Goal: Task Accomplishment & Management: Use online tool/utility

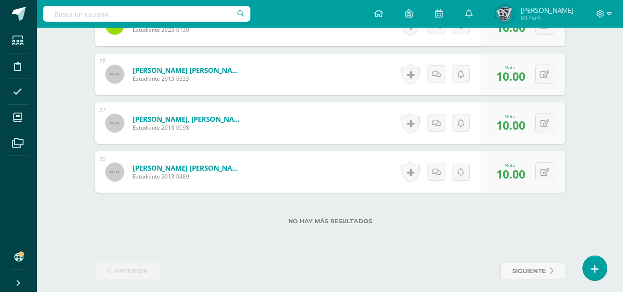
scroll to position [1503, 0]
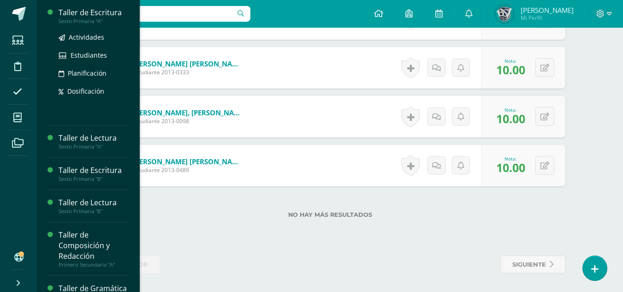
click at [83, 10] on div "Taller de Escritura" at bounding box center [94, 12] width 70 height 11
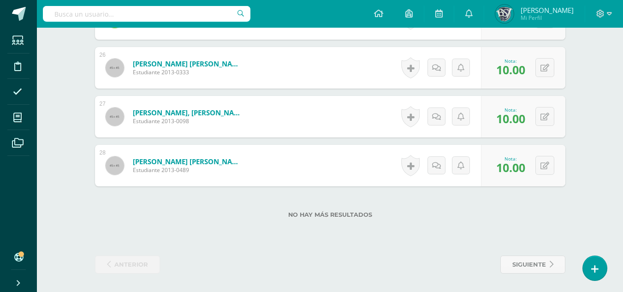
scroll to position [1457, 0]
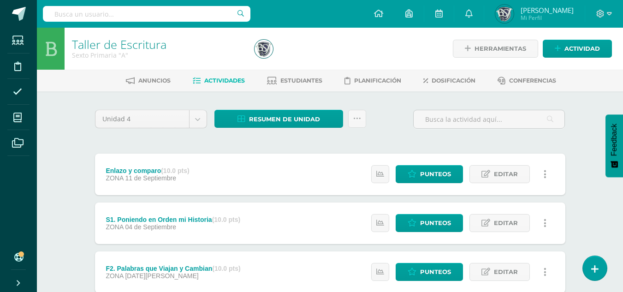
click at [134, 169] on div "Enlazo y comparo (10.0 pts)" at bounding box center [147, 170] width 83 height 7
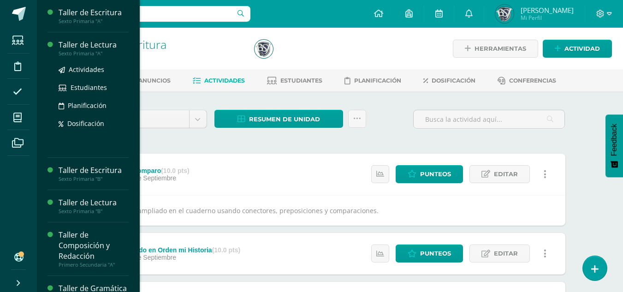
click at [80, 44] on div "Taller de Lectura" at bounding box center [94, 45] width 70 height 11
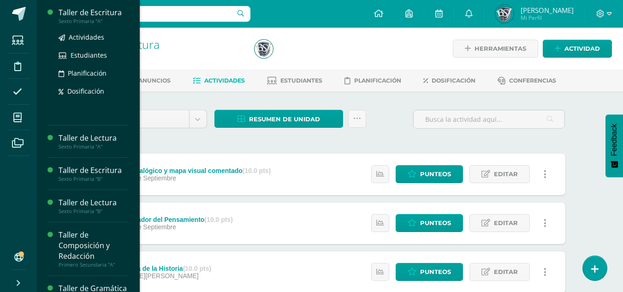
click at [92, 8] on div "Taller de Escritura" at bounding box center [94, 12] width 70 height 11
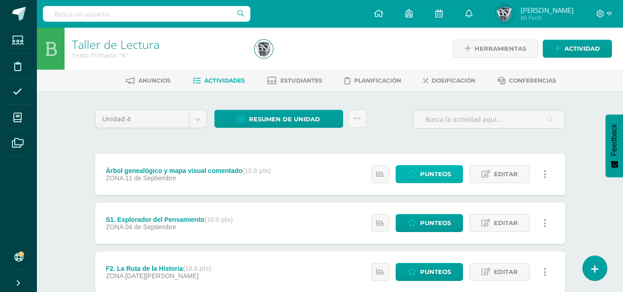
click at [437, 171] on span "Punteos" at bounding box center [435, 173] width 31 height 17
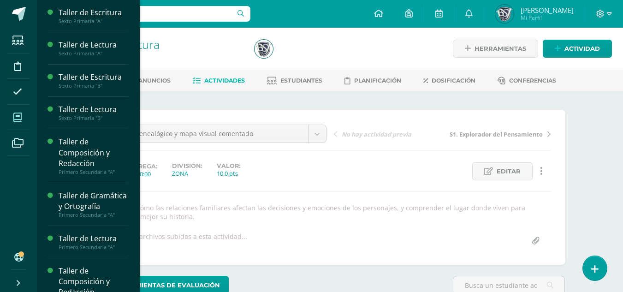
scroll to position [0, 0]
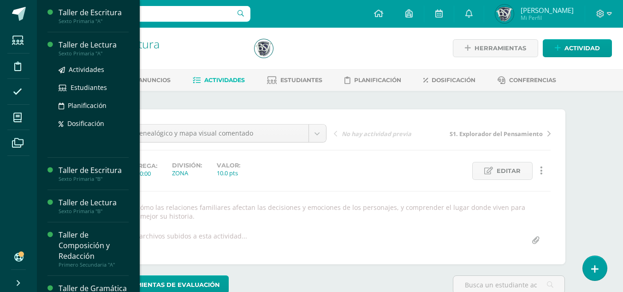
click at [75, 40] on div "Taller de Lectura" at bounding box center [94, 45] width 70 height 11
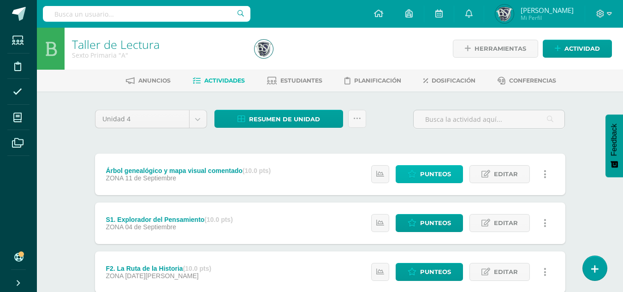
click at [415, 173] on icon at bounding box center [411, 174] width 9 height 8
click at [429, 169] on span "Punteos" at bounding box center [435, 173] width 31 height 17
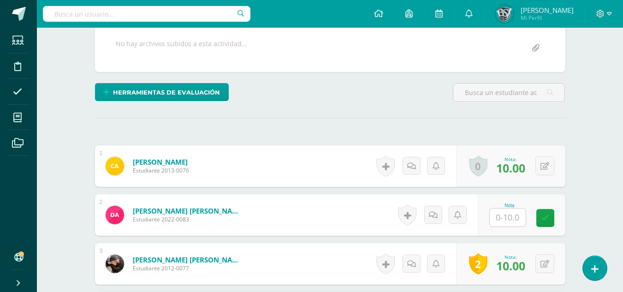
scroll to position [185, 0]
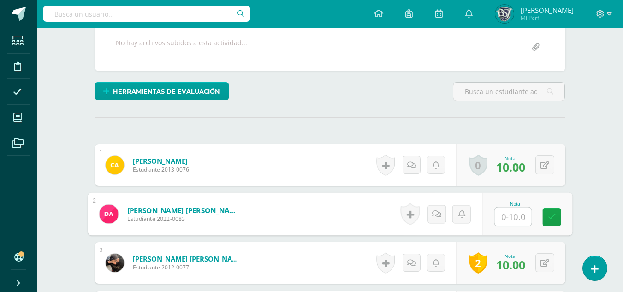
click at [516, 215] on input "text" at bounding box center [512, 216] width 37 height 18
type input "3"
click at [547, 217] on link at bounding box center [551, 216] width 18 height 18
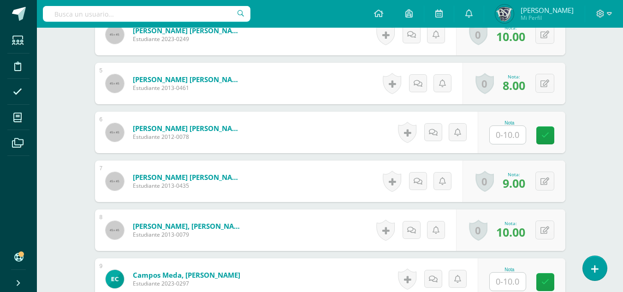
scroll to position [462, 0]
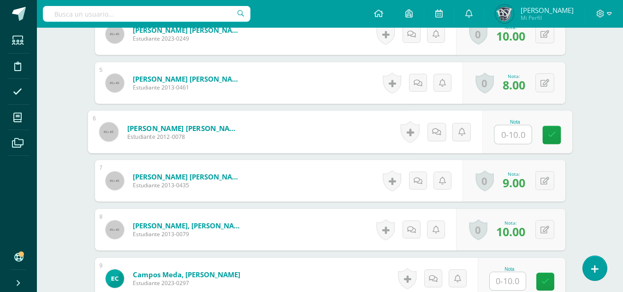
click at [503, 135] on input "text" at bounding box center [512, 134] width 37 height 18
type input "10"
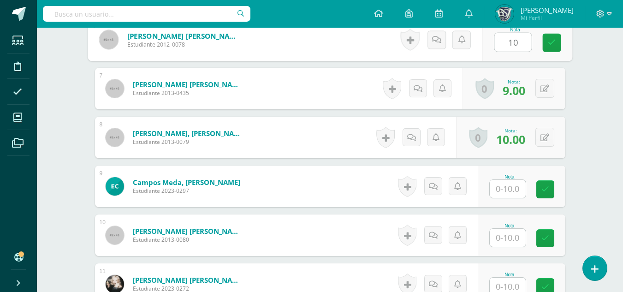
scroll to position [600, 0]
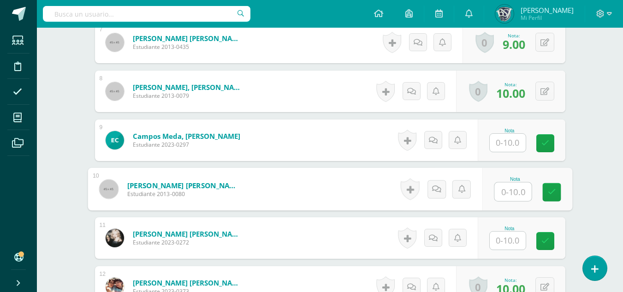
click at [513, 190] on input "text" at bounding box center [512, 191] width 37 height 18
type input "3"
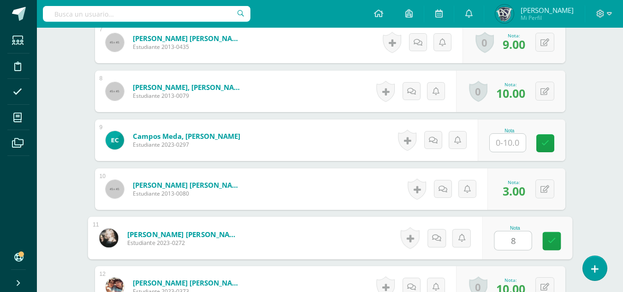
type input "8"
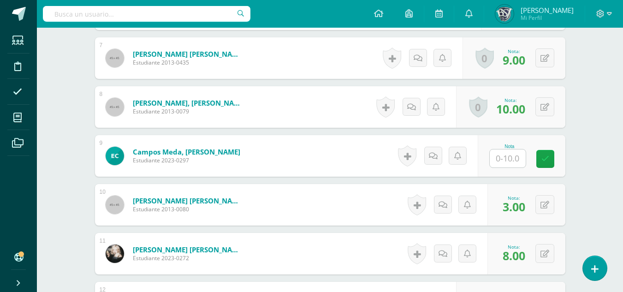
scroll to position [535, 0]
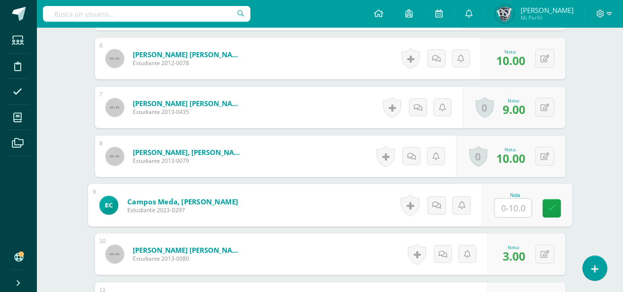
click at [515, 203] on input "text" at bounding box center [512, 208] width 37 height 18
type input "9"
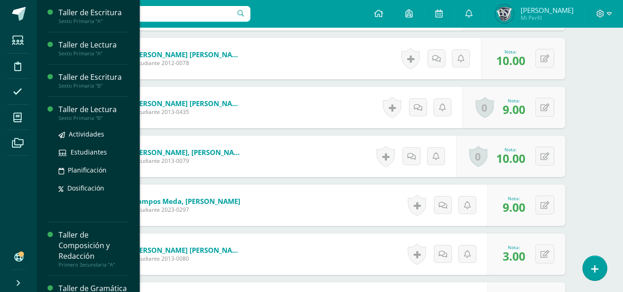
click at [81, 111] on div "Taller de Lectura" at bounding box center [94, 109] width 70 height 11
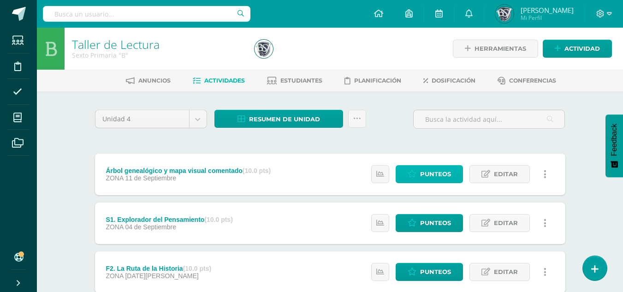
click at [439, 173] on span "Punteos" at bounding box center [435, 173] width 31 height 17
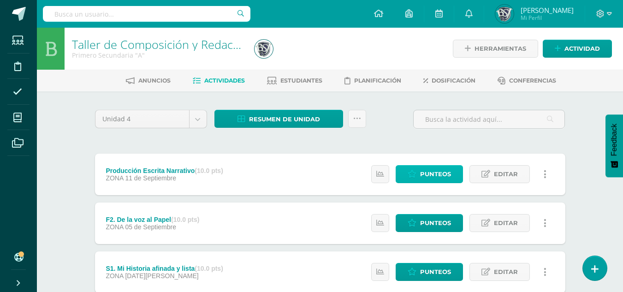
click at [437, 172] on span "Punteos" at bounding box center [435, 173] width 31 height 17
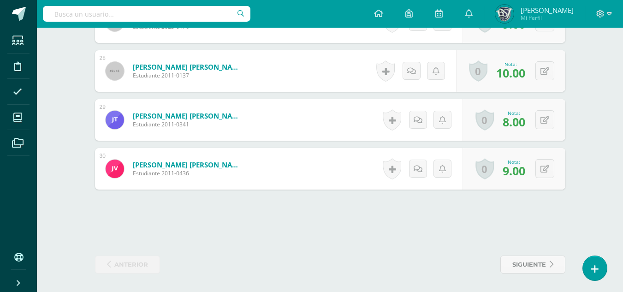
scroll to position [1607, 0]
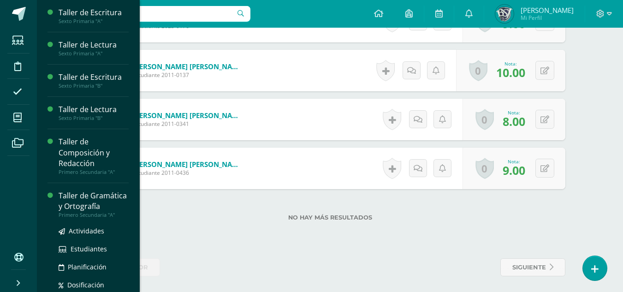
click at [85, 210] on div "Taller de Gramática y Ortografía" at bounding box center [94, 200] width 70 height 21
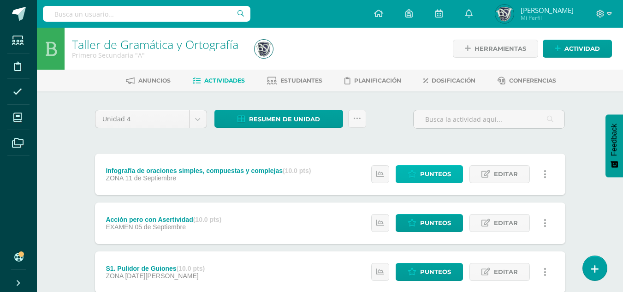
click at [430, 169] on span "Punteos" at bounding box center [435, 173] width 31 height 17
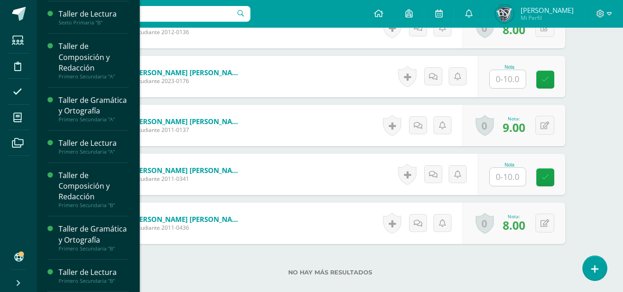
scroll to position [99, 0]
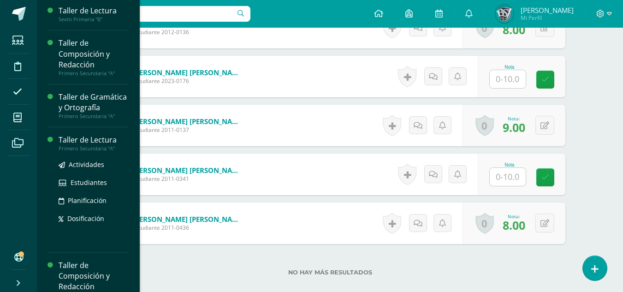
click at [83, 145] on div "Taller de Lectura" at bounding box center [94, 140] width 70 height 11
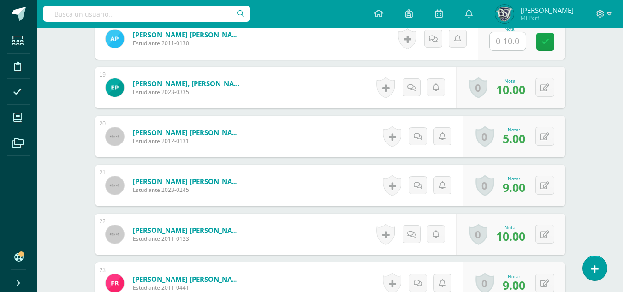
scroll to position [999, 0]
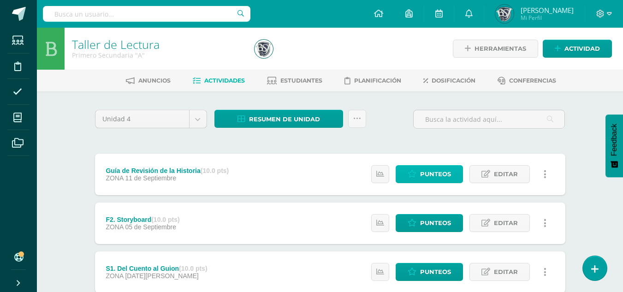
click at [439, 172] on span "Punteos" at bounding box center [435, 173] width 31 height 17
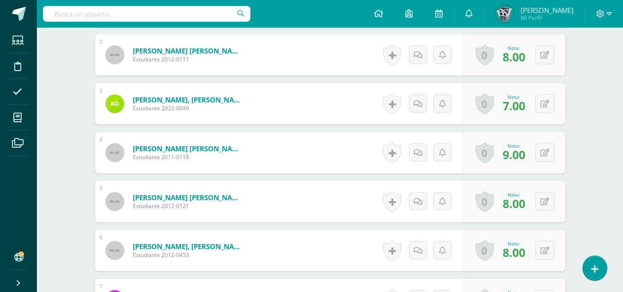
scroll to position [160, 0]
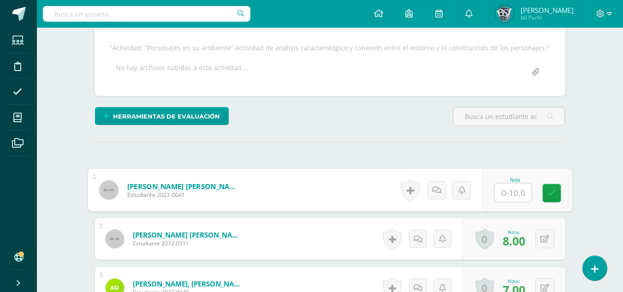
click at [494, 192] on input "text" at bounding box center [512, 192] width 37 height 18
type input "8"
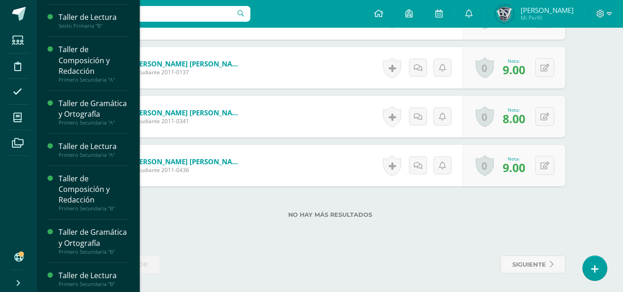
scroll to position [105, 0]
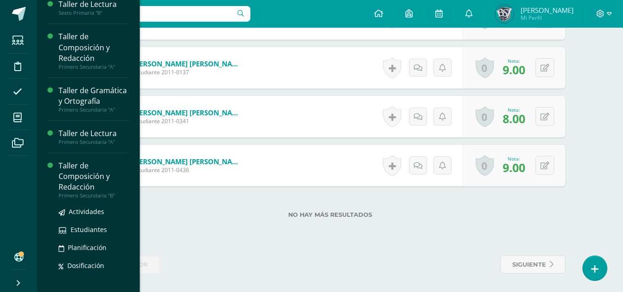
click at [76, 185] on div "Taller de Composición y Redacción" at bounding box center [94, 176] width 70 height 32
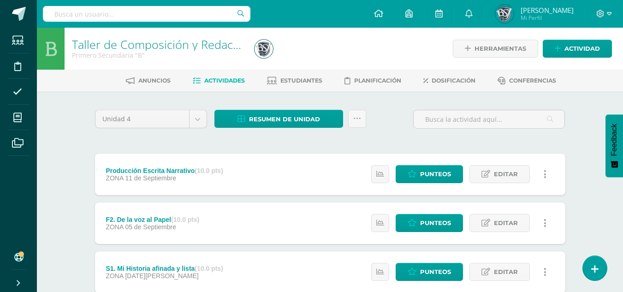
click at [588, 109] on div "Taller de Composición y Redacción Primero Secundaria "B" Herramientas Detalle d…" at bounding box center [330, 215] width 586 height 375
click at [432, 169] on span "Punteos" at bounding box center [435, 173] width 31 height 17
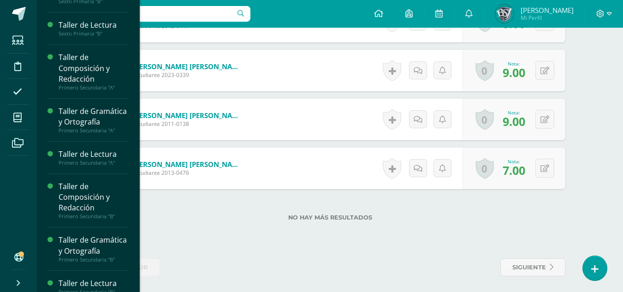
scroll to position [117, 0]
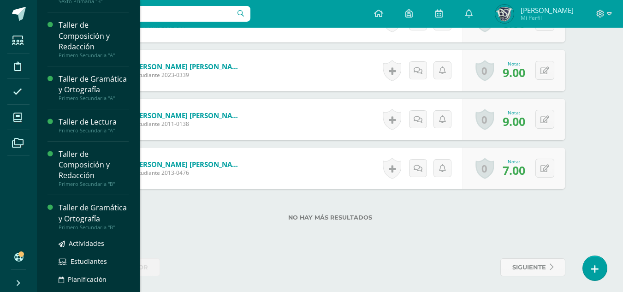
click at [68, 222] on div "Taller de Gramática y Ortografía" at bounding box center [94, 212] width 70 height 21
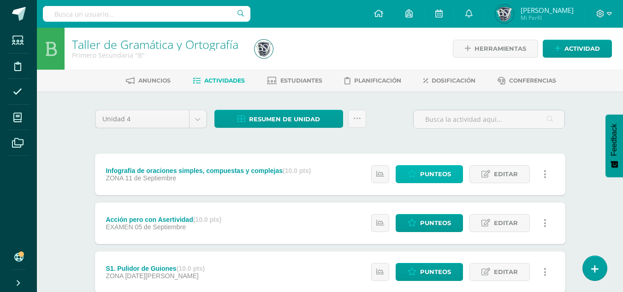
click at [446, 172] on span "Punteos" at bounding box center [435, 173] width 31 height 17
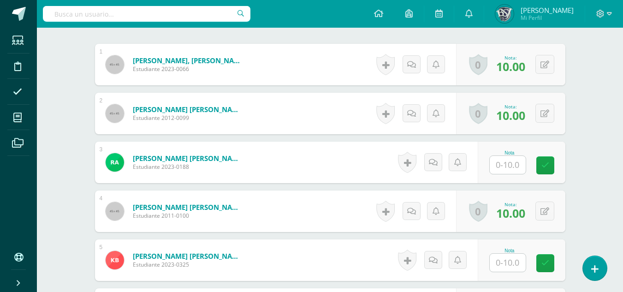
scroll to position [283, 0]
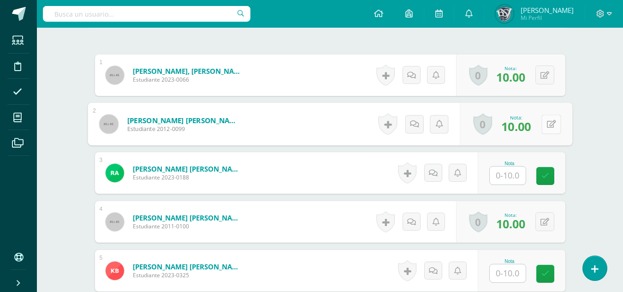
click at [544, 120] on button at bounding box center [550, 123] width 19 height 19
click at [528, 124] on icon at bounding box center [526, 127] width 8 height 8
type input "9"
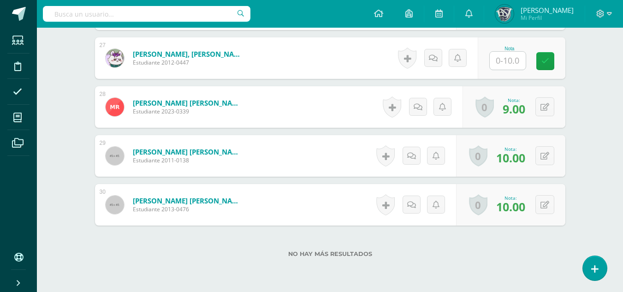
scroll to position [1517, 0]
